Goal: Complete application form: Complete application form

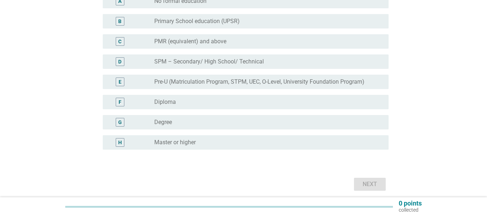
scroll to position [108, 0]
click at [178, 122] on div "radio_button_unchecked Degree" at bounding box center [265, 121] width 223 height 7
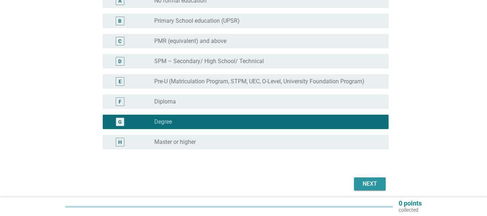
click at [369, 179] on button "Next" at bounding box center [370, 183] width 32 height 13
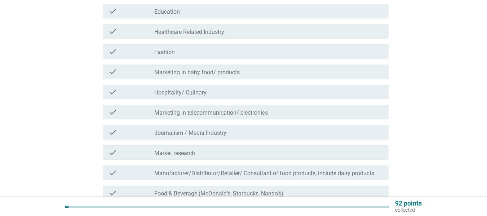
scroll to position [144, 0]
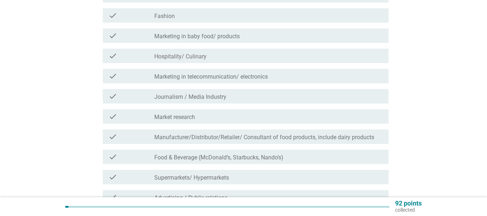
click at [228, 138] on label "Manufacturer/Distributor/Retailer/ Consultant of food products, include dairy p…" at bounding box center [264, 137] width 220 height 7
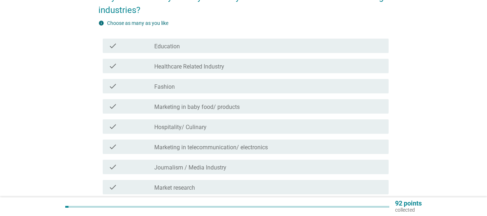
scroll to position [72, 0]
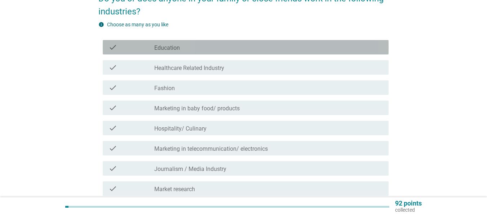
click at [201, 49] on div "check_box_outline_blank Education" at bounding box center [268, 47] width 228 height 9
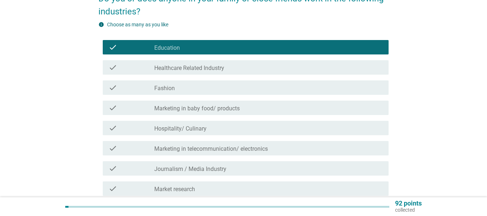
scroll to position [108, 0]
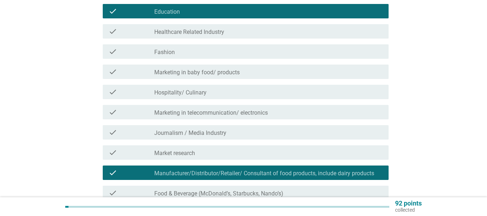
click at [204, 72] on label "Marketing in baby food/ products" at bounding box center [196, 72] width 85 height 7
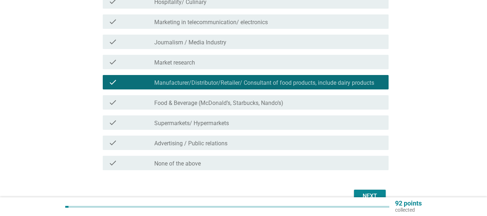
scroll to position [216, 0]
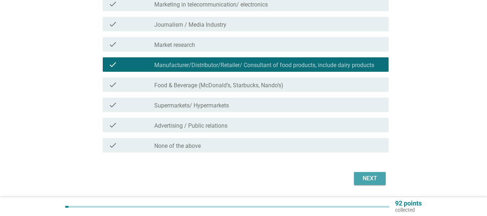
click at [363, 174] on div "Next" at bounding box center [369, 178] width 20 height 9
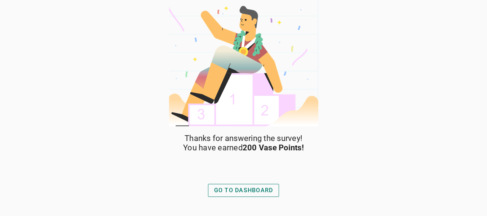
click at [255, 192] on div "GO TO DASHBOARD" at bounding box center [243, 190] width 59 height 9
